Goal: Task Accomplishment & Management: Manage account settings

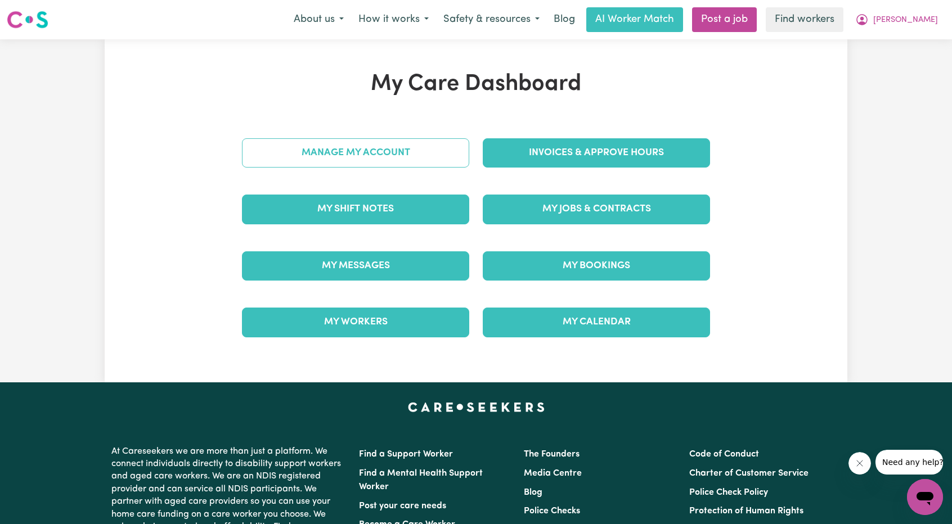
click at [435, 151] on link "Manage My Account" at bounding box center [355, 152] width 227 height 29
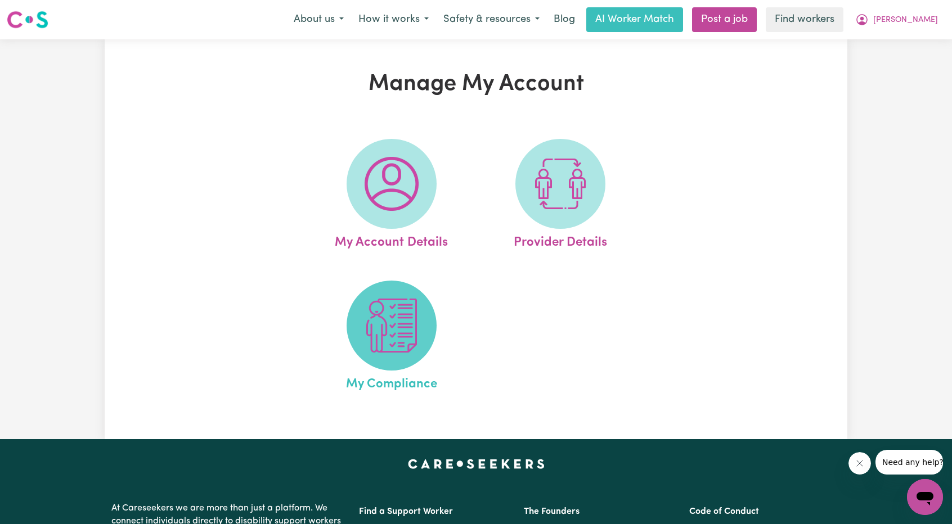
click at [408, 290] on span at bounding box center [392, 326] width 90 height 90
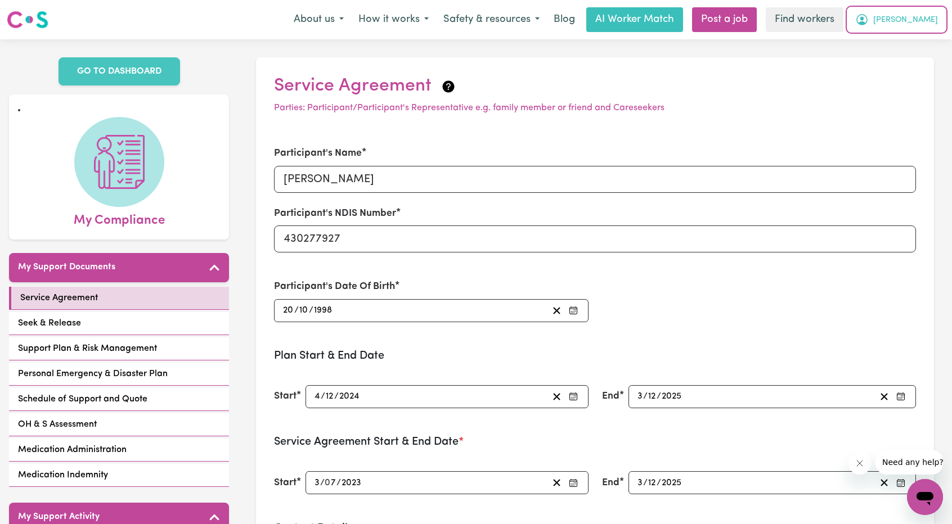
click at [915, 19] on span "[PERSON_NAME]" at bounding box center [905, 20] width 65 height 12
click at [889, 59] on link "Logout" at bounding box center [900, 64] width 89 height 21
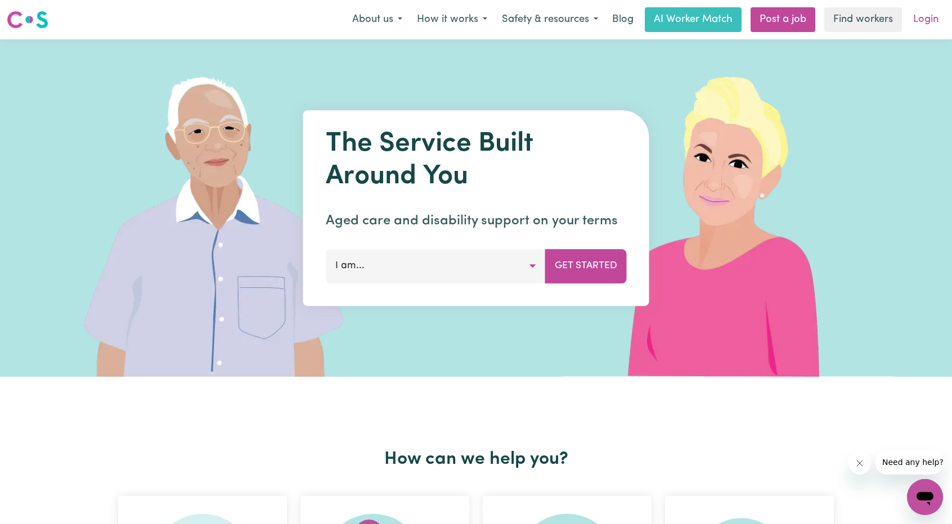
click at [920, 21] on link "Login" at bounding box center [925, 19] width 39 height 25
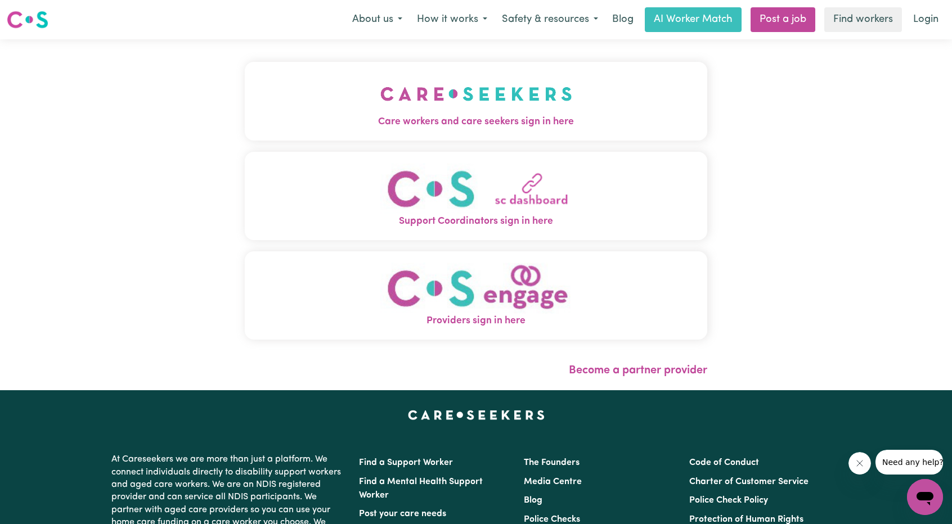
click at [405, 116] on span "Care workers and care seekers sign in here" at bounding box center [476, 122] width 462 height 15
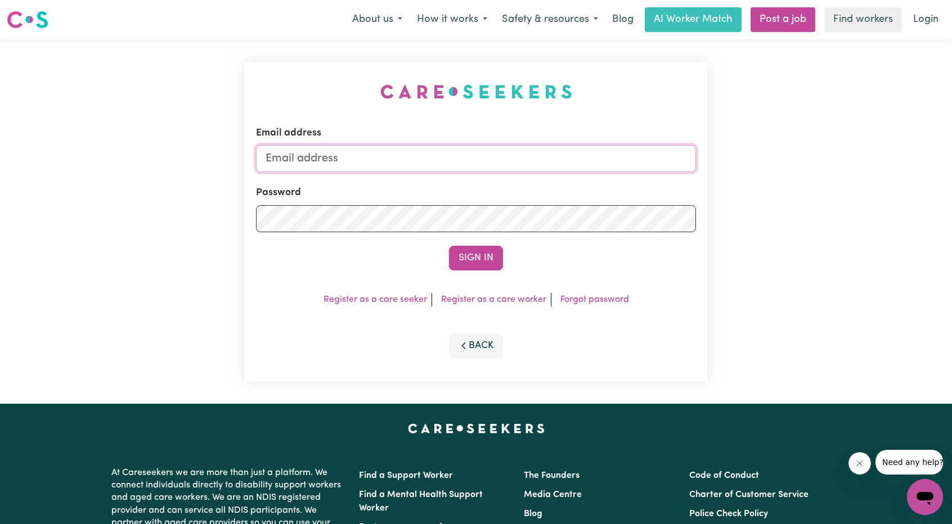
click at [450, 152] on input "Email address" at bounding box center [476, 158] width 440 height 27
drag, startPoint x: 318, startPoint y: 156, endPoint x: 341, endPoint y: 157, distance: 23.1
click at [341, 157] on input "[EMAIL_ADDRESS][PERSON_NAME][DOMAIN_NAME]" at bounding box center [476, 158] width 440 height 27
click at [322, 159] on input "[EMAIL_ADDRESS][PERSON_NAME][DOMAIN_NAME]" at bounding box center [476, 158] width 440 height 27
drag, startPoint x: 320, startPoint y: 159, endPoint x: 530, endPoint y: 160, distance: 210.4
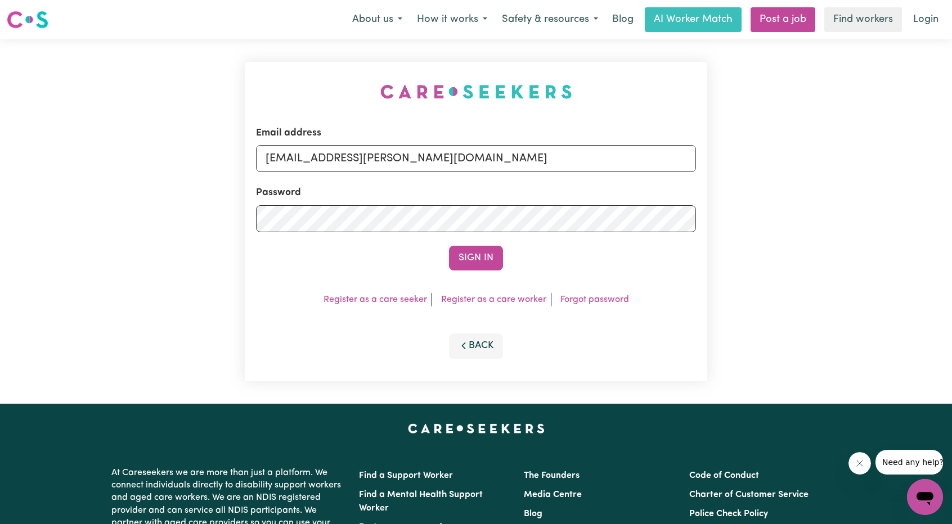
click at [530, 160] on input "[EMAIL_ADDRESS][PERSON_NAME][DOMAIN_NAME]" at bounding box center [476, 158] width 440 height 27
click at [338, 154] on input "[EMAIL_ADDRESS][PERSON_NAME][DOMAIN_NAME]" at bounding box center [476, 158] width 440 height 27
drag, startPoint x: 333, startPoint y: 158, endPoint x: 518, endPoint y: 160, distance: 184.5
click at [518, 160] on input "[EMAIL_ADDRESS][PERSON_NAME][DOMAIN_NAME]" at bounding box center [476, 158] width 440 height 27
type input "[EMAIL_ADDRESS][DOMAIN_NAME]"
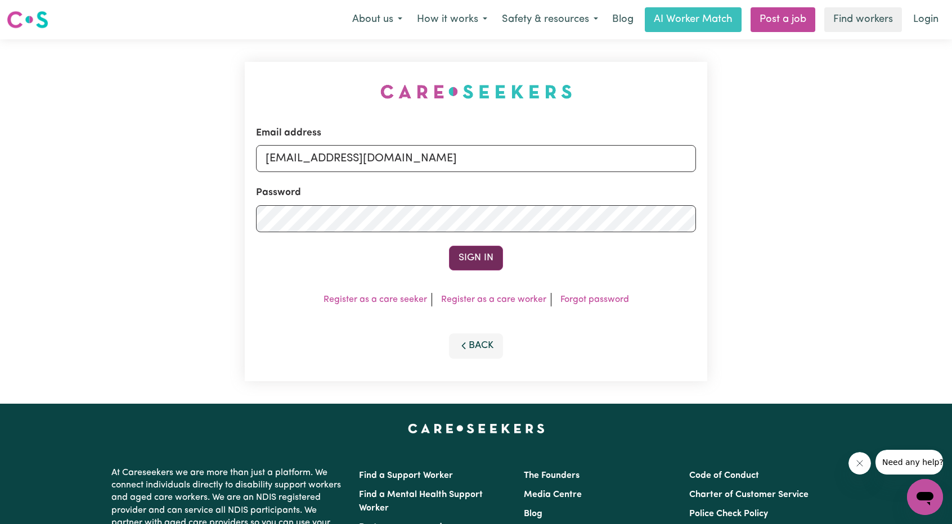
click at [469, 255] on button "Sign In" at bounding box center [476, 258] width 54 height 25
